Goal: Transaction & Acquisition: Purchase product/service

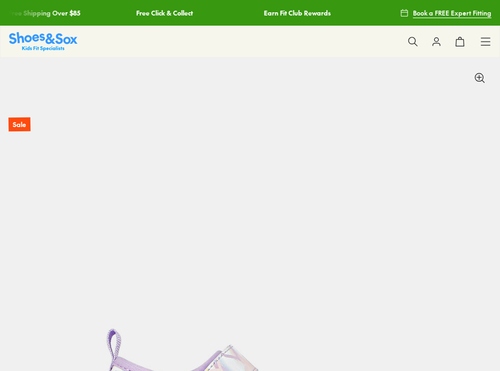
select select "*"
click at [484, 45] on icon at bounding box center [485, 41] width 11 height 11
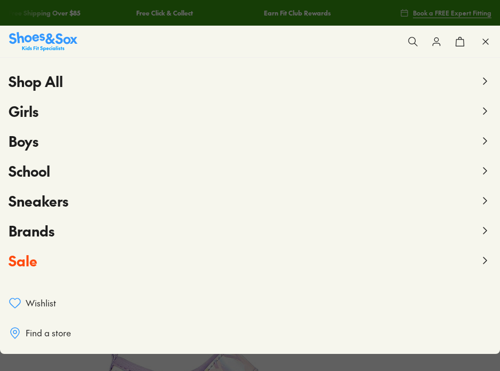
click at [26, 260] on span "Sale" at bounding box center [23, 260] width 29 height 19
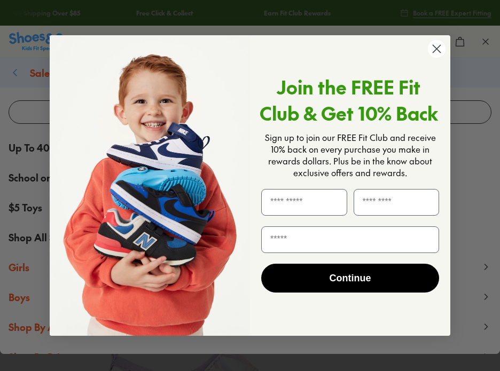
click at [435, 46] on circle "Close dialog" at bounding box center [437, 49] width 18 height 18
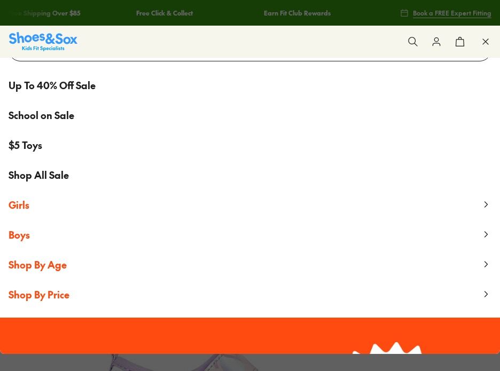
scroll to position [66, 0]
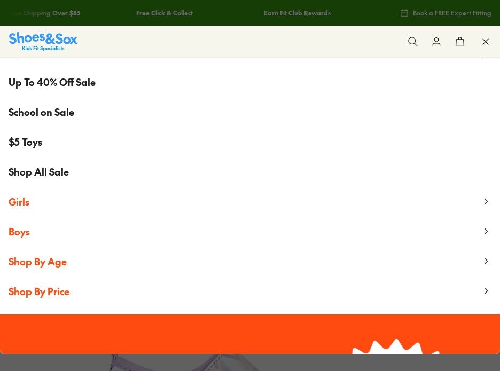
click at [43, 171] on span "Shop All Sale" at bounding box center [39, 172] width 60 height 14
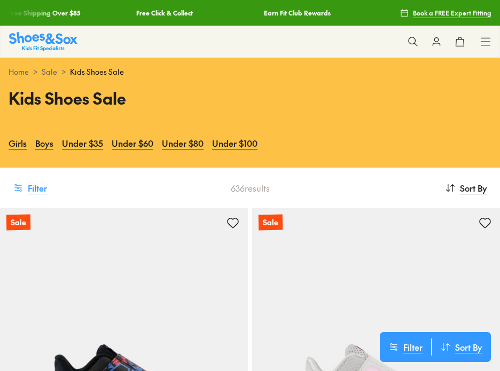
click at [17, 191] on icon at bounding box center [18, 188] width 11 height 11
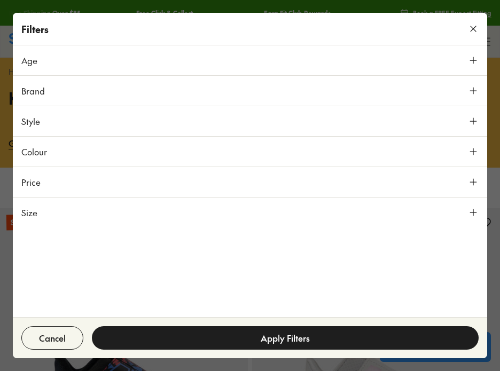
click at [51, 213] on button "Size" at bounding box center [250, 213] width 474 height 30
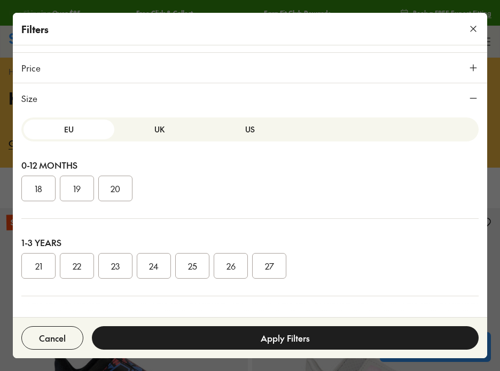
click at [233, 127] on button "US" at bounding box center [250, 130] width 91 height 20
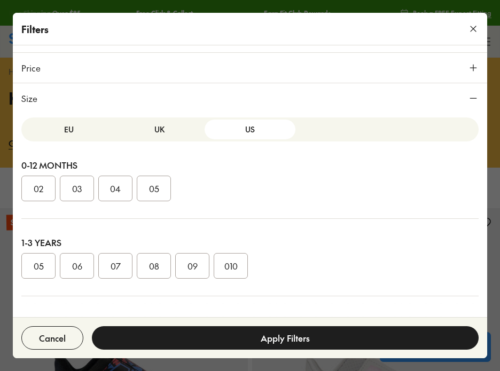
click at [157, 128] on button "UK" at bounding box center [159, 130] width 91 height 20
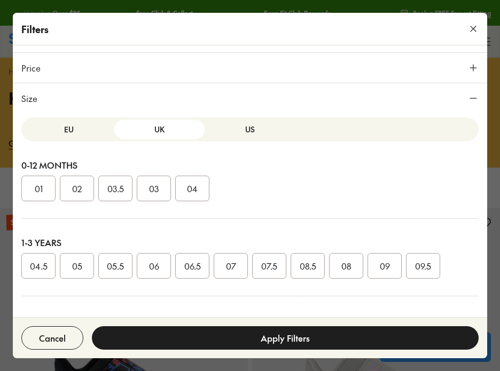
click at [243, 129] on button "US" at bounding box center [250, 130] width 91 height 20
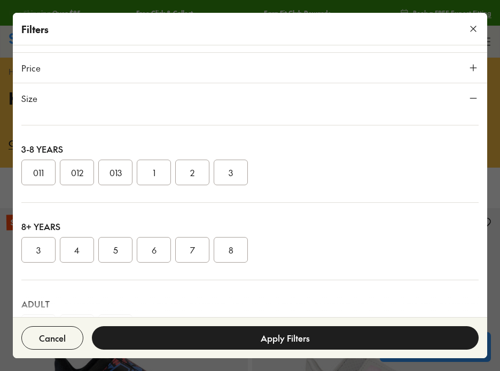
scroll to position [116, 0]
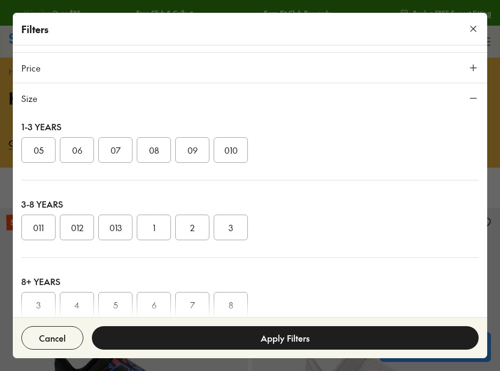
click at [30, 233] on button "011" at bounding box center [38, 228] width 34 height 26
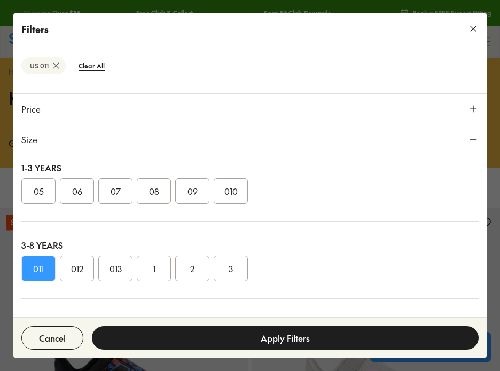
scroll to position [155, 0]
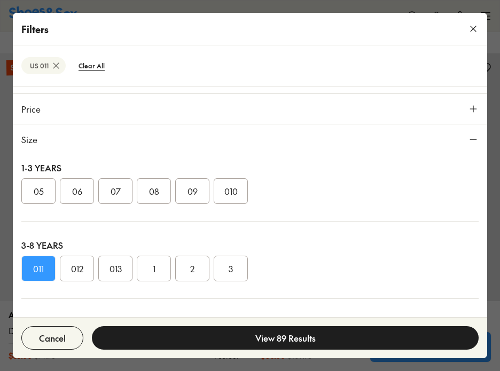
click at [307, 333] on button "View 89 Results" at bounding box center [285, 338] width 387 height 24
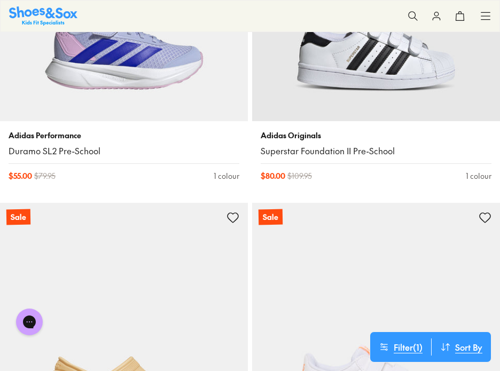
scroll to position [0, 0]
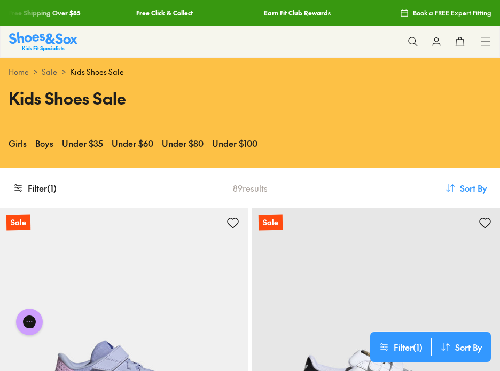
click at [465, 193] on span "Sort By" at bounding box center [473, 188] width 27 height 13
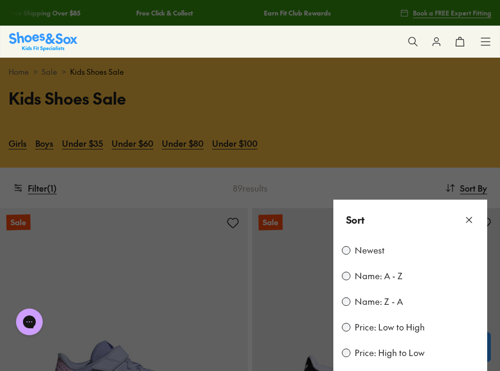
click at [392, 327] on label "Price: Low to High" at bounding box center [390, 328] width 70 height 12
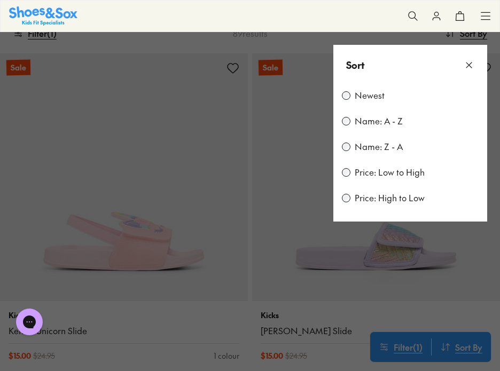
click at [471, 65] on icon at bounding box center [469, 65] width 11 height 11
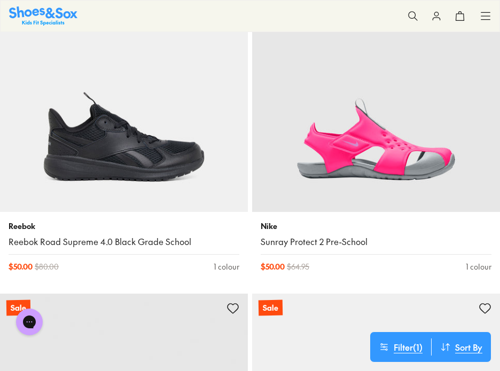
scroll to position [4908, 0]
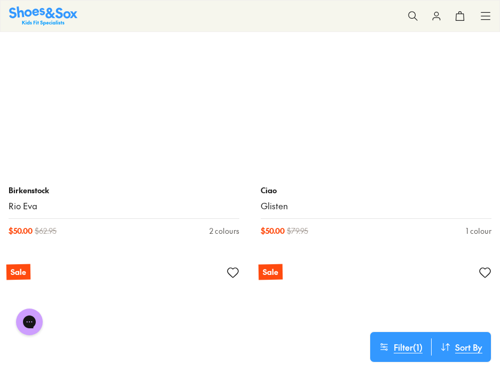
scroll to position [155, 0]
